Goal: Check status: Check status

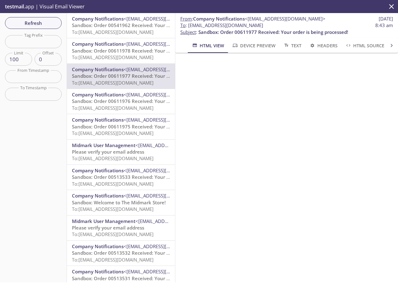
scroll to position [31, 0]
click at [127, 158] on span "To: [EMAIL_ADDRESS][DOMAIN_NAME]" at bounding box center [113, 158] width 82 height 6
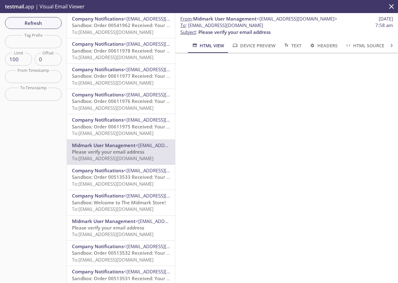
drag, startPoint x: 293, startPoint y: 25, endPoint x: 189, endPoint y: 28, distance: 104.0
click at [189, 28] on span "To : [EMAIL_ADDRESS][DOMAIN_NAME] 7:58 am" at bounding box center [286, 25] width 213 height 7
copy span "[EMAIL_ADDRESS][DOMAIN_NAME]"
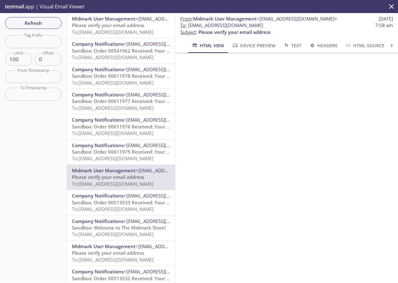
drag, startPoint x: 40, startPoint y: 23, endPoint x: 43, endPoint y: 26, distance: 4.0
click at [40, 23] on span "Refresh" at bounding box center [33, 23] width 47 height 8
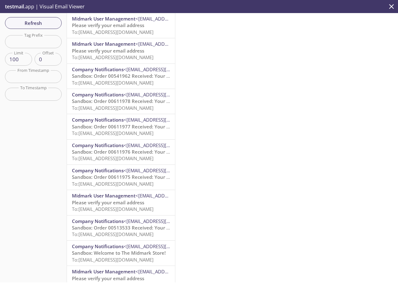
click at [40, 21] on span "Refresh" at bounding box center [33, 23] width 47 height 8
click at [45, 21] on span "Refresh" at bounding box center [33, 23] width 47 height 8
click at [33, 22] on span "Refresh" at bounding box center [33, 23] width 47 height 8
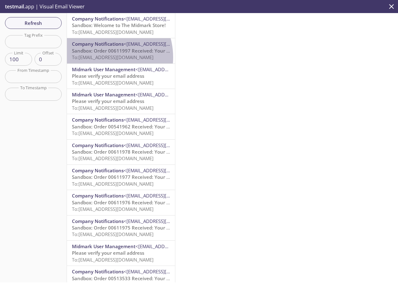
drag, startPoint x: 100, startPoint y: 57, endPoint x: 182, endPoint y: 57, distance: 82.5
click at [100, 57] on span "To: [EMAIL_ADDRESS][DOMAIN_NAME]" at bounding box center [113, 57] width 82 height 6
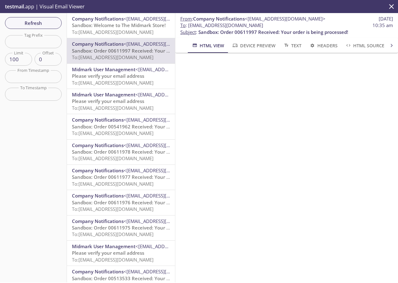
scroll to position [31, 0]
